Goal: Find specific page/section

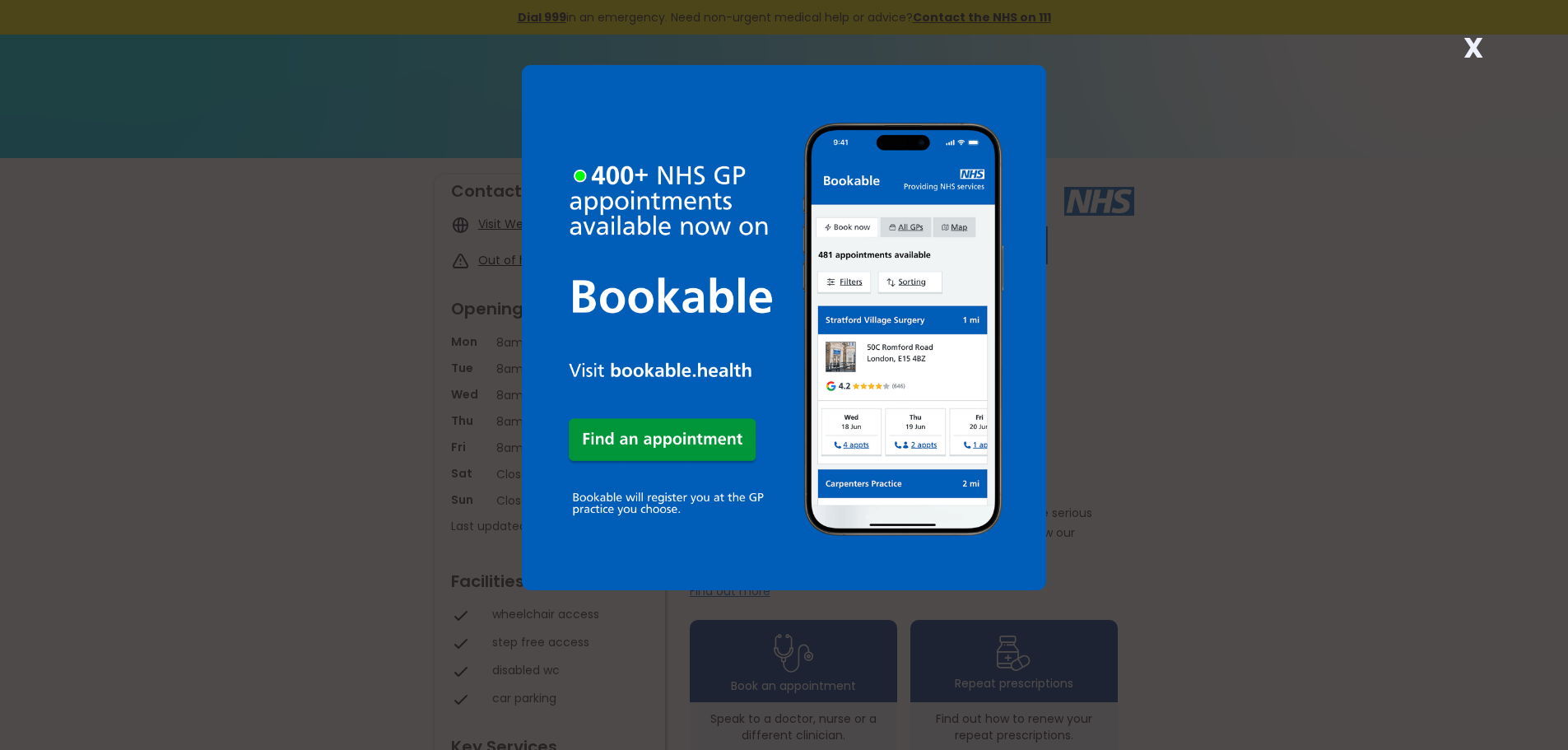
click at [1182, 501] on div "X" at bounding box center [784, 375] width 1568 height 750
click at [1467, 54] on strong "X" at bounding box center [1472, 47] width 20 height 40
drag, startPoint x: 1480, startPoint y: 57, endPoint x: 1440, endPoint y: 29, distance: 48.8
click at [1475, 50] on strong "X" at bounding box center [1472, 47] width 20 height 40
